Goal: Task Accomplishment & Management: Manage account settings

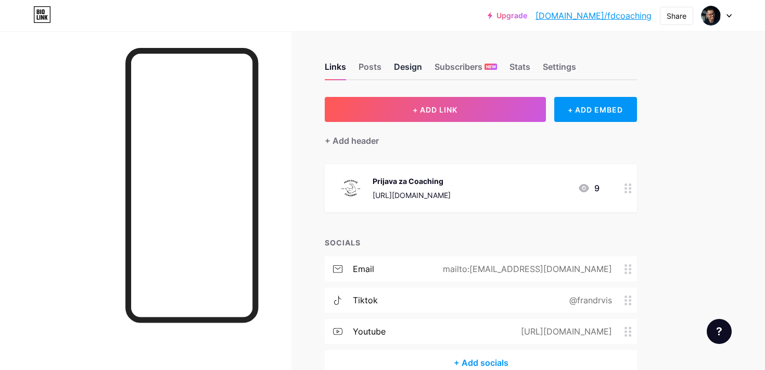
click at [405, 69] on div "Design" at bounding box center [408, 69] width 28 height 19
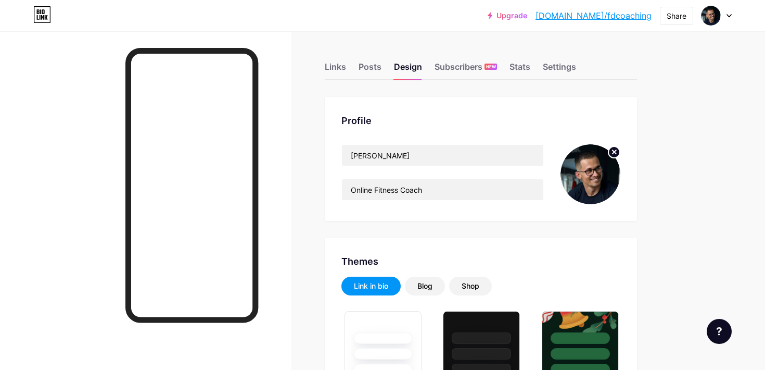
type input "#000000"
type input "#ffffff"
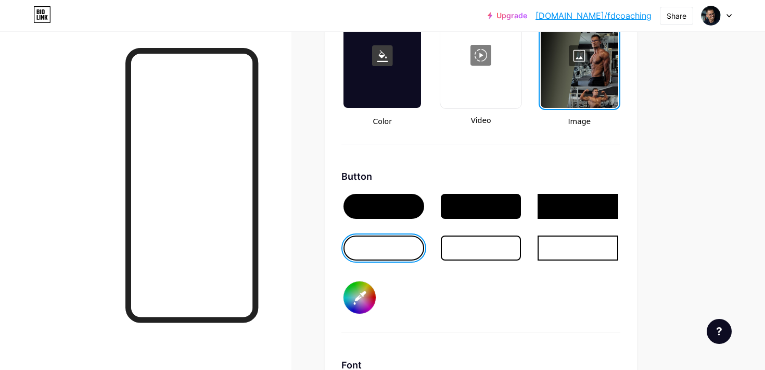
scroll to position [1448, 0]
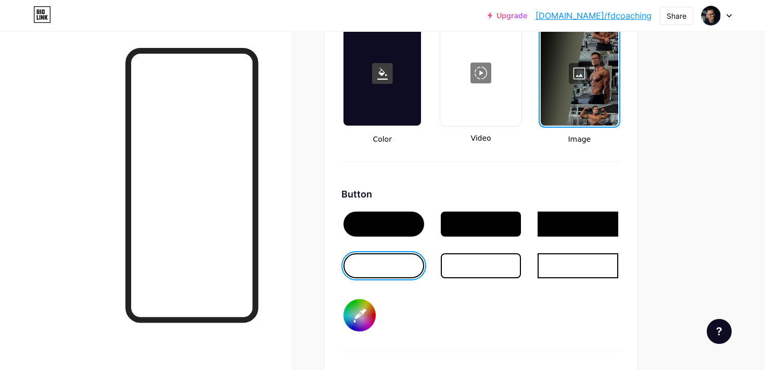
click at [581, 77] on div at bounding box center [580, 73] width 78 height 104
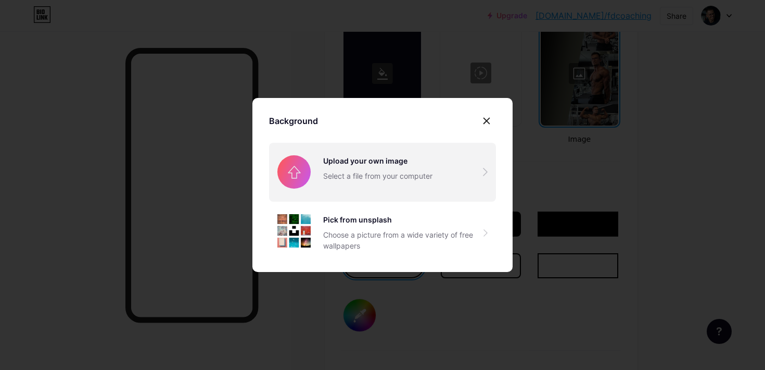
click at [368, 160] on input "file" at bounding box center [382, 172] width 227 height 58
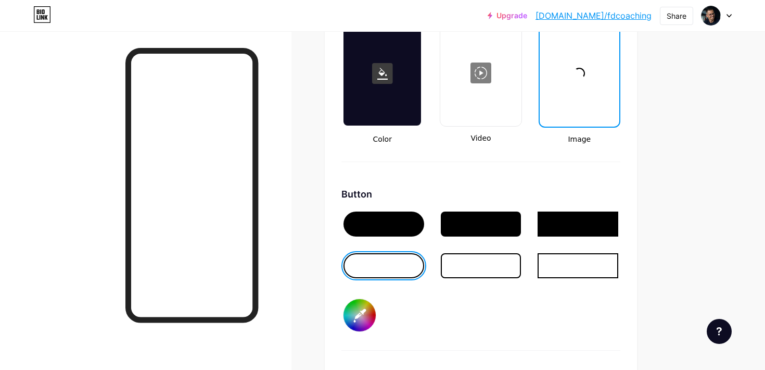
type input "#000000"
type input "#ffffff"
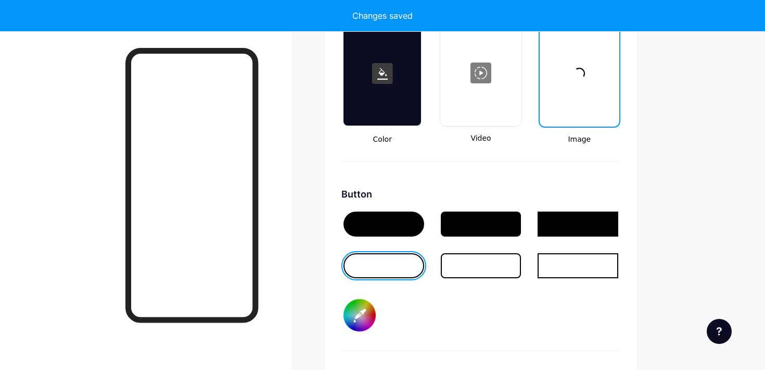
type input "#000000"
type input "#ffffff"
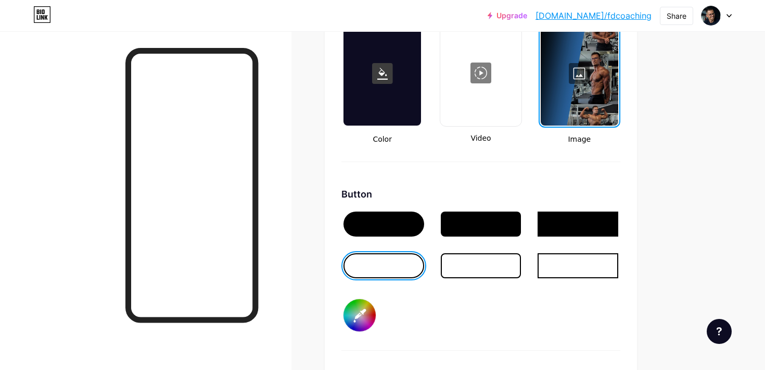
type input "#000000"
type input "#ffffff"
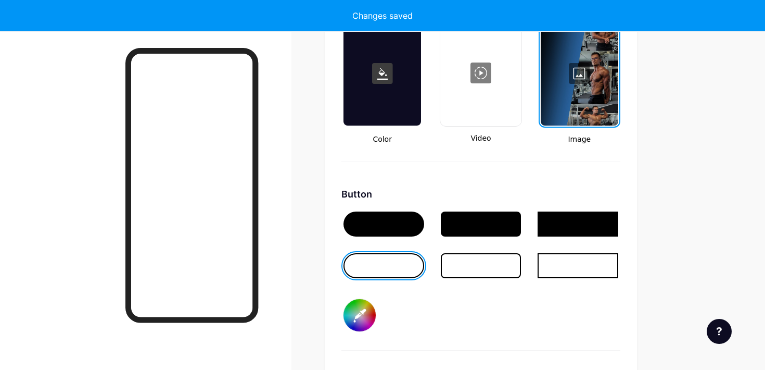
type input "#000000"
type input "#ffffff"
